Goal: Transaction & Acquisition: Purchase product/service

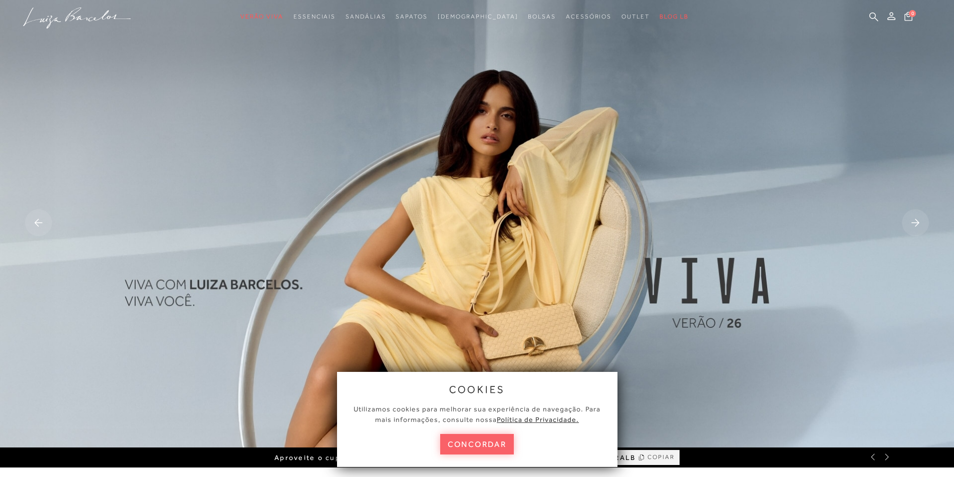
click at [488, 433] on div "cookies Utilizamos cookies para melhorar sua experiência de navegação. Para mai…" at bounding box center [477, 419] width 281 height 95
click at [490, 451] on button "concordar" at bounding box center [477, 444] width 74 height 21
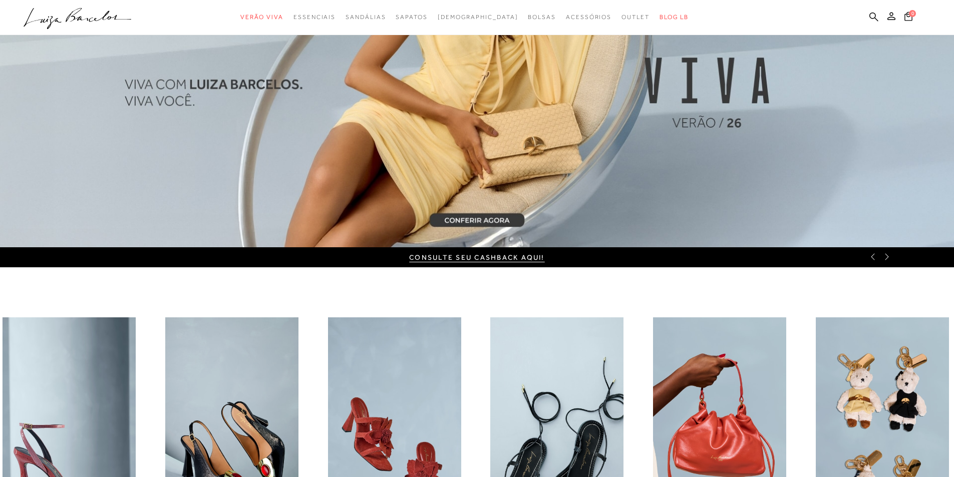
scroll to position [351, 0]
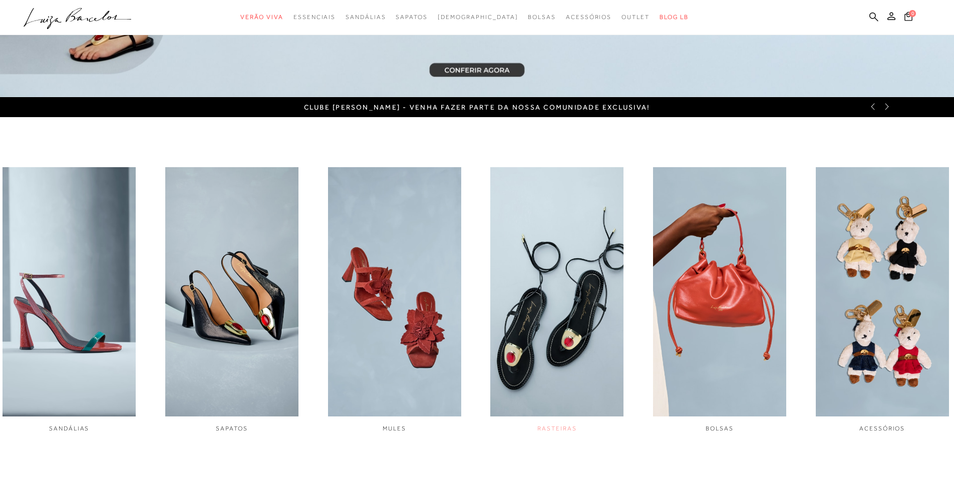
click at [548, 350] on img "4 / 6" at bounding box center [556, 291] width 133 height 249
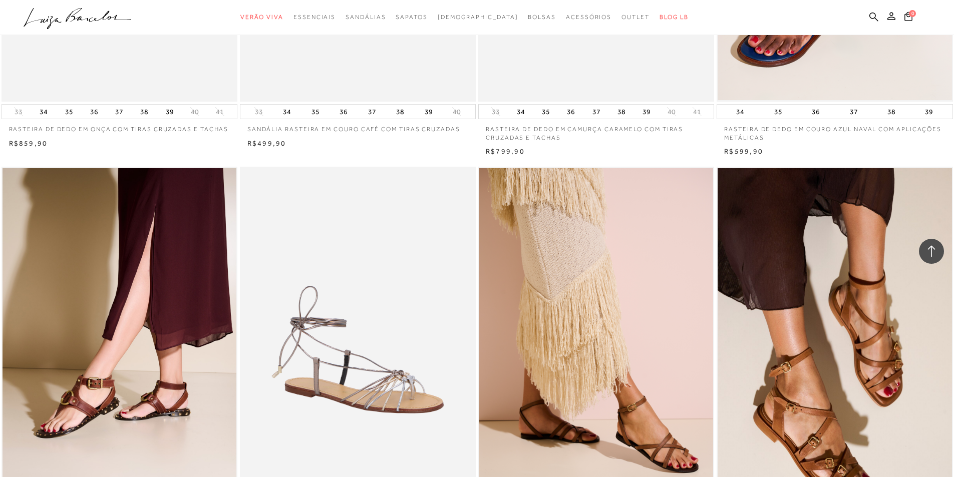
scroll to position [2104, 0]
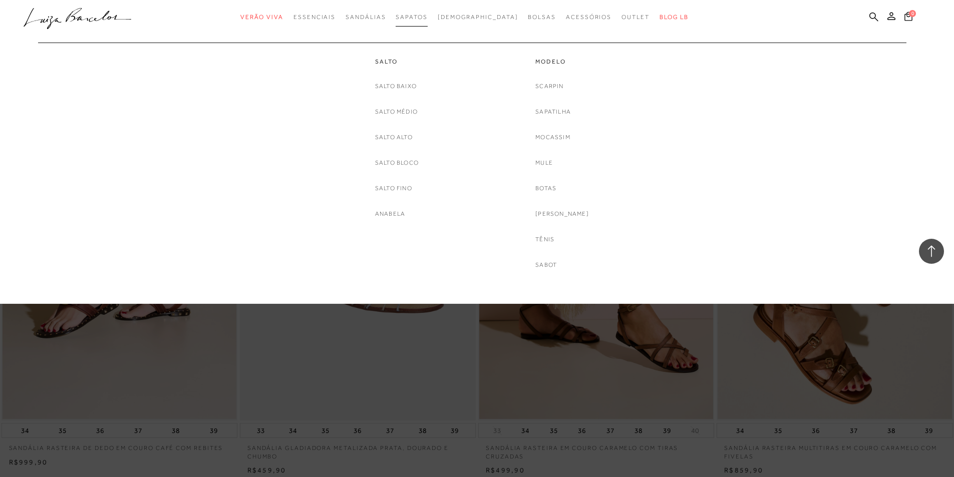
click at [427, 20] on span "Sapatos" at bounding box center [412, 17] width 32 height 7
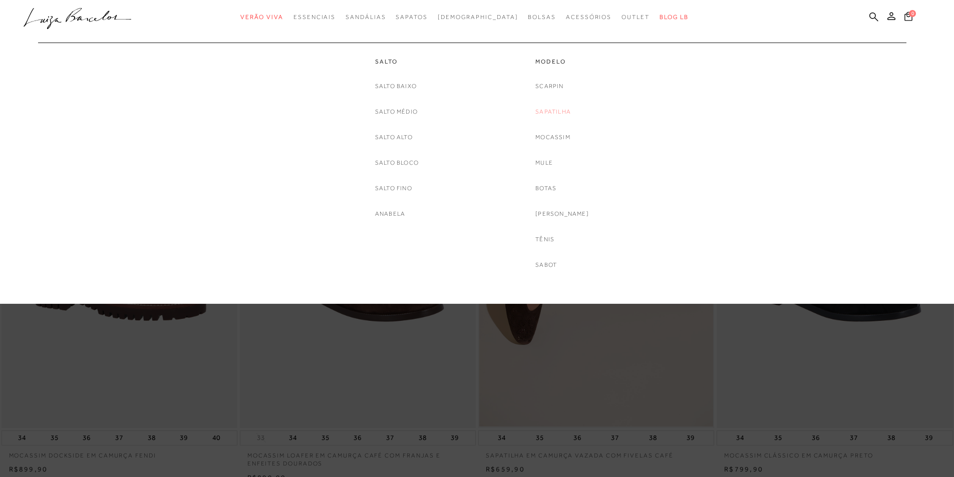
click at [571, 108] on link "Sapatilha" at bounding box center [554, 112] width 36 height 11
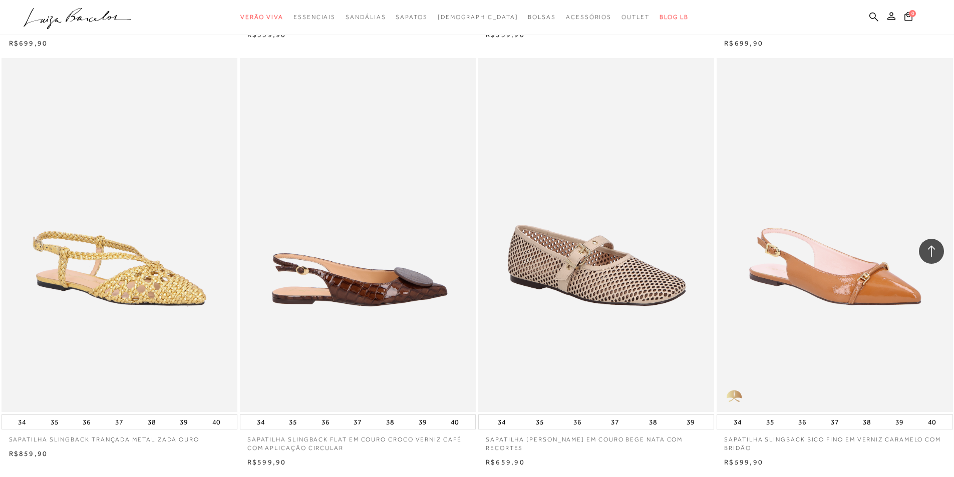
scroll to position [2204, 0]
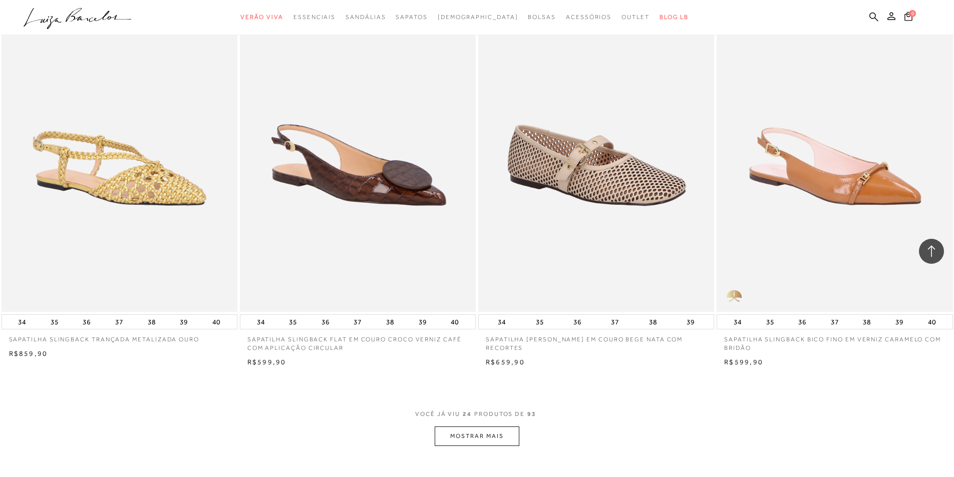
click at [479, 442] on button "MOSTRAR MAIS" at bounding box center [477, 437] width 84 height 20
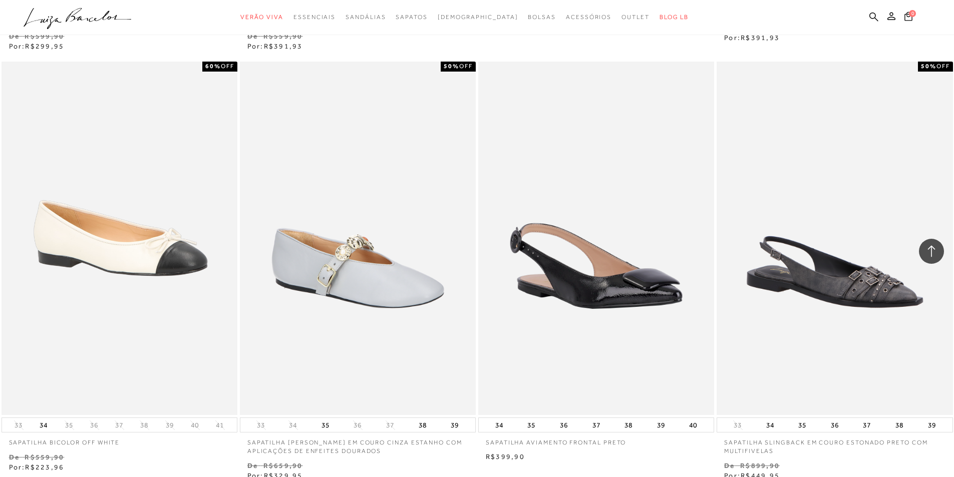
scroll to position [4809, 0]
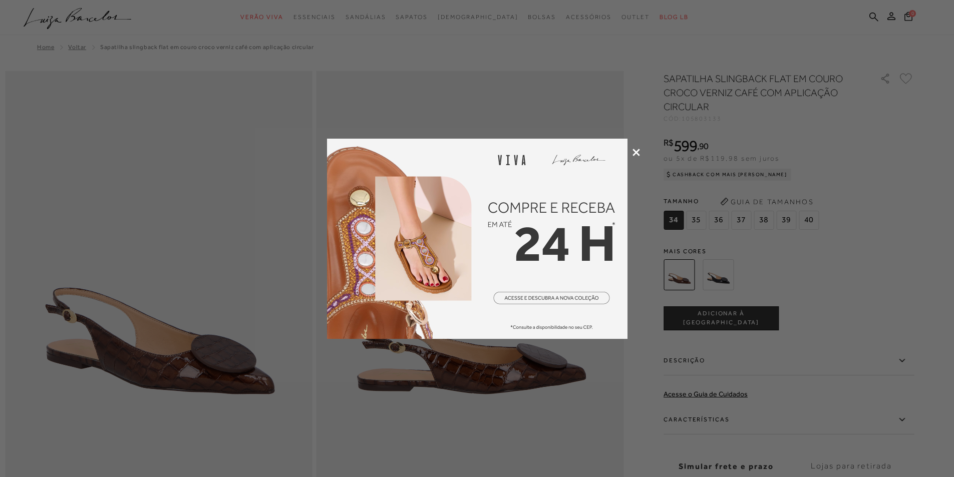
click at [636, 153] on icon at bounding box center [637, 153] width 8 height 8
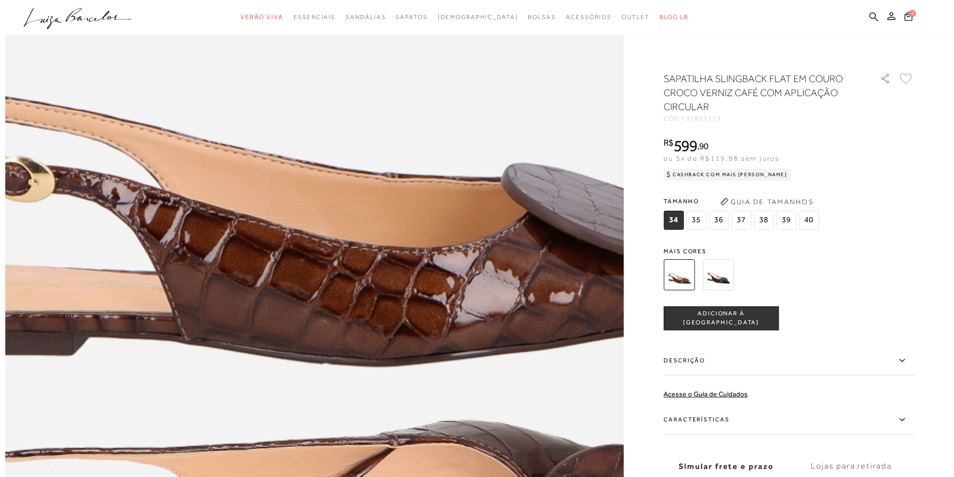
scroll to position [1202, 0]
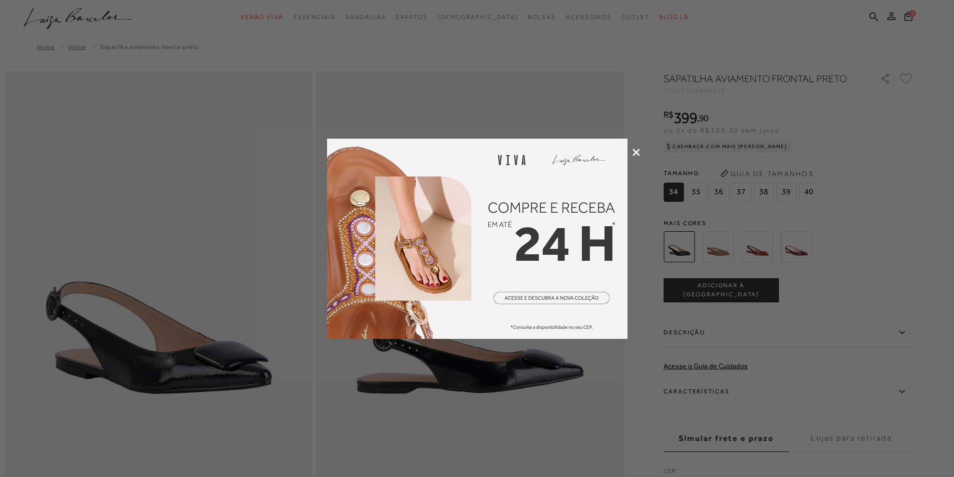
click at [635, 154] on icon at bounding box center [637, 153] width 8 height 8
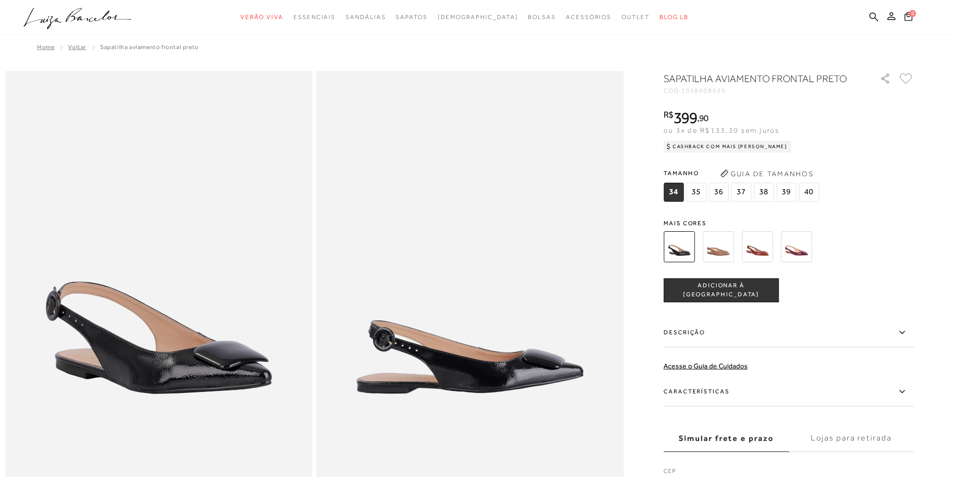
click at [762, 250] on img at bounding box center [757, 246] width 31 height 31
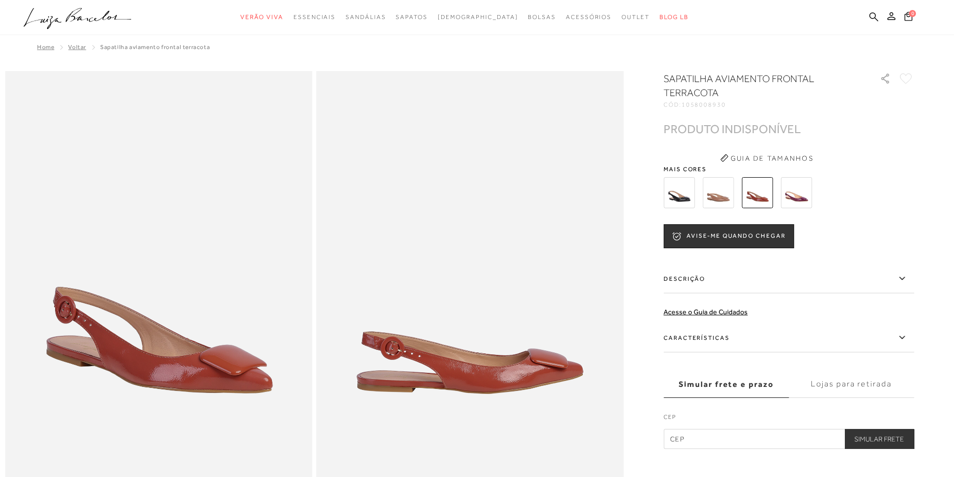
click at [807, 194] on img at bounding box center [796, 192] width 31 height 31
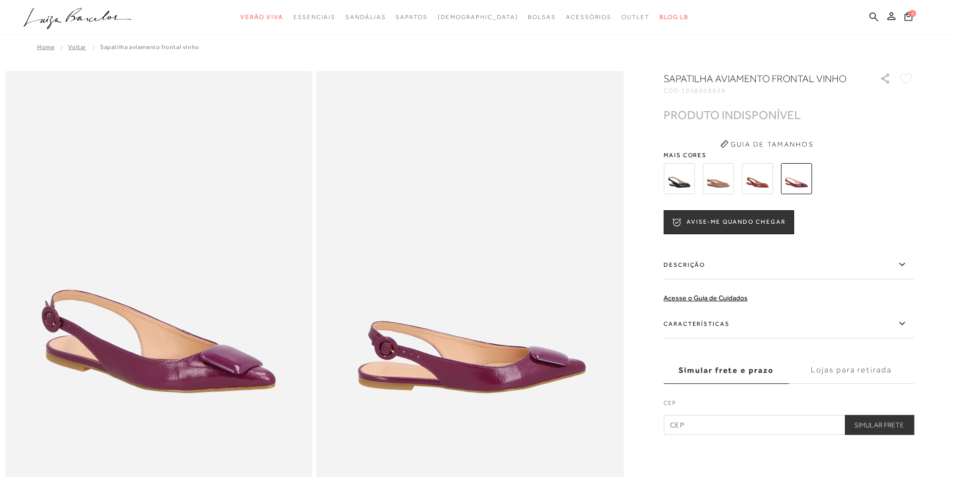
click at [723, 181] on img at bounding box center [718, 178] width 31 height 31
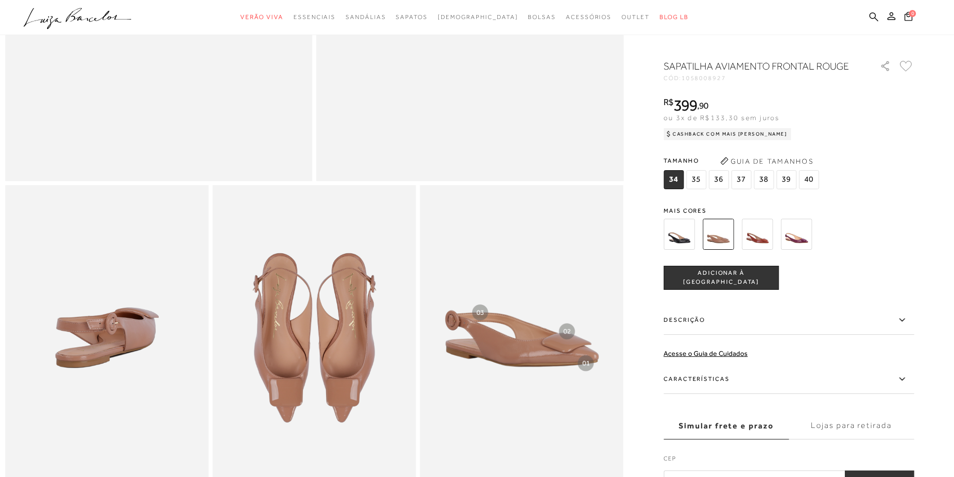
scroll to position [250, 0]
